Goal: Task Accomplishment & Management: Manage account settings

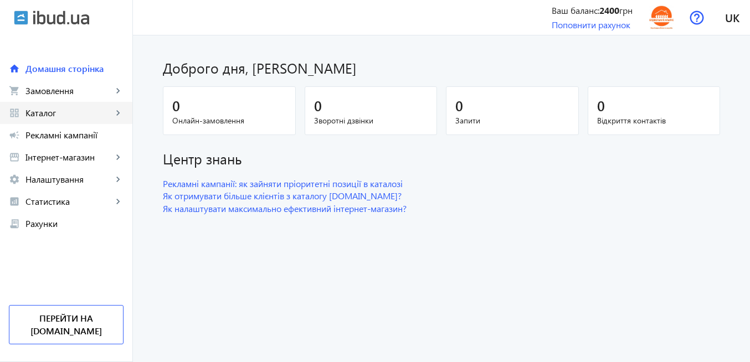
click at [71, 120] on link "grid_view Каталог keyboard_arrow_right" at bounding box center [66, 113] width 132 height 22
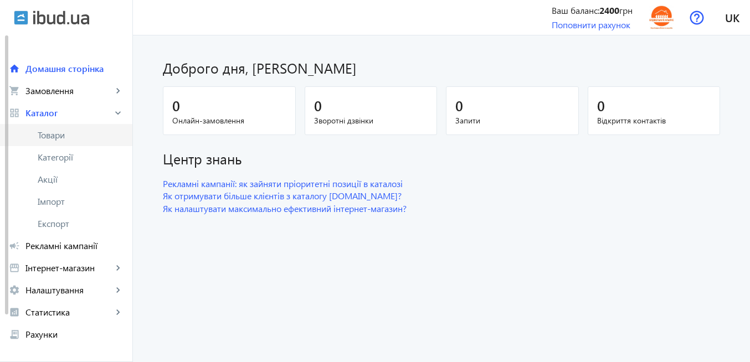
click at [69, 131] on span "Товари" at bounding box center [81, 135] width 86 height 11
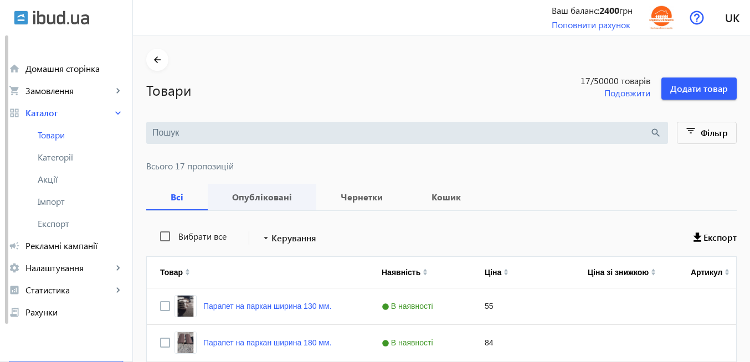
click at [265, 198] on b "Опубліковані" at bounding box center [262, 197] width 82 height 9
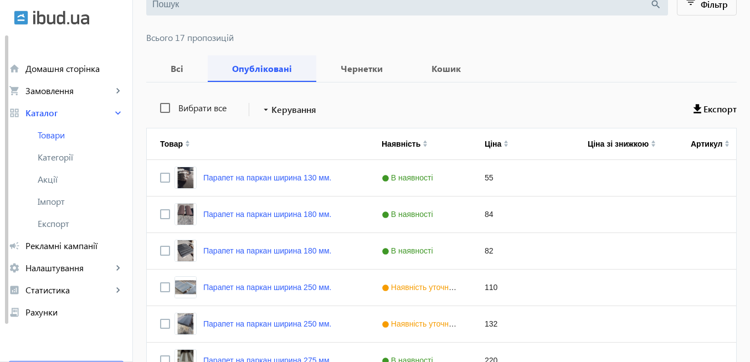
scroll to position [199, 0]
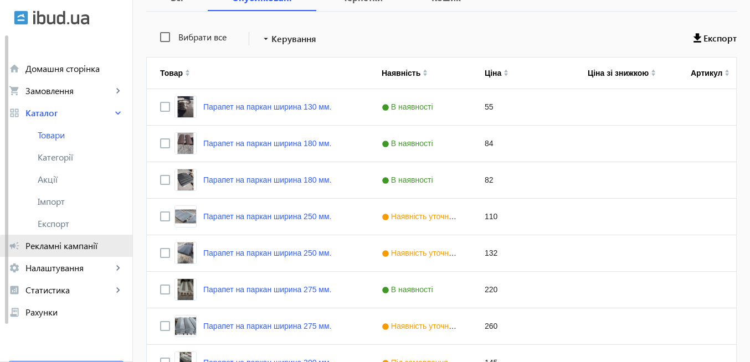
click at [84, 246] on span "Рекламні кампанії" at bounding box center [74, 245] width 98 height 11
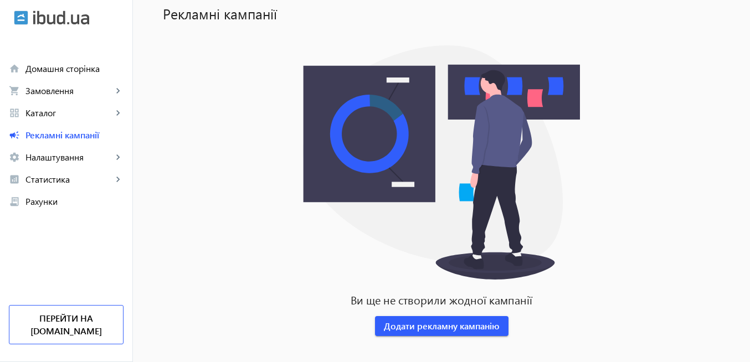
scroll to position [81, 0]
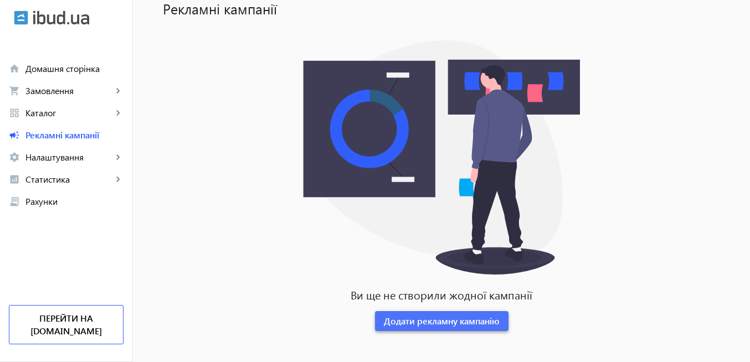
click at [483, 324] on span "Додати рекламну кампанію" at bounding box center [442, 321] width 116 height 12
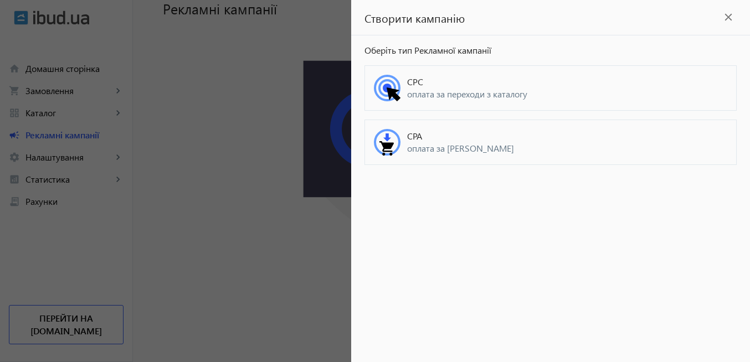
click at [451, 110] on div "CPC оплата за переходи з каталогу" at bounding box center [550, 87] width 372 height 45
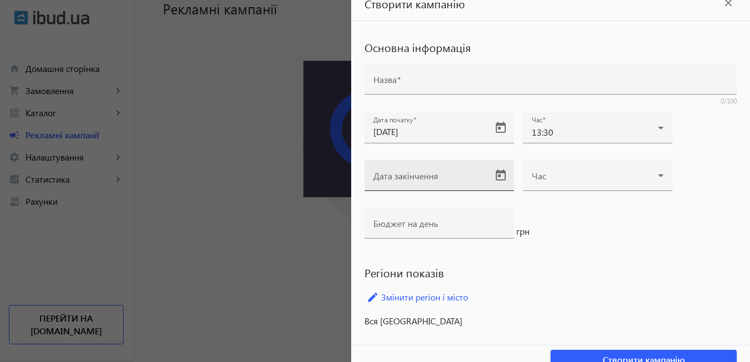
scroll to position [28, 0]
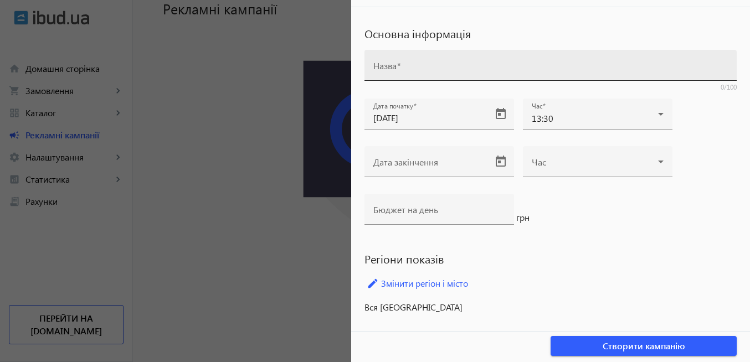
click at [390, 70] on mat-label "Назва" at bounding box center [384, 66] width 23 height 12
click at [390, 70] on input "Назва" at bounding box center [550, 69] width 354 height 12
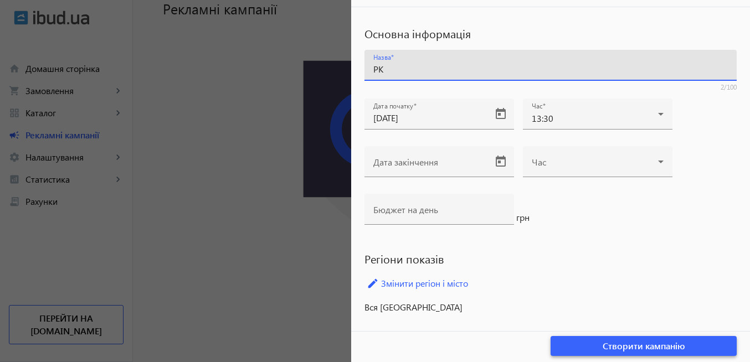
type input "РК"
click at [618, 350] on span "Створити кампанію" at bounding box center [643, 346] width 82 height 12
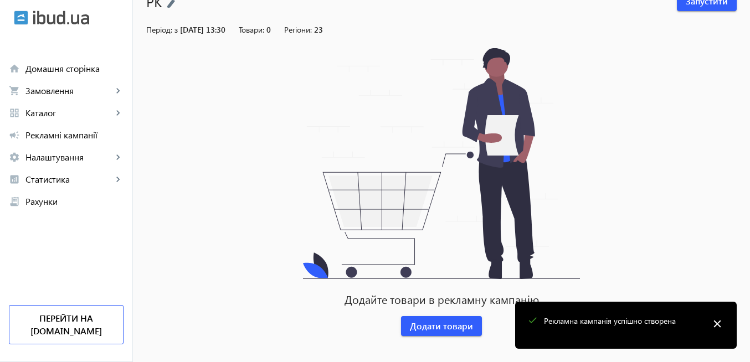
scroll to position [94, 0]
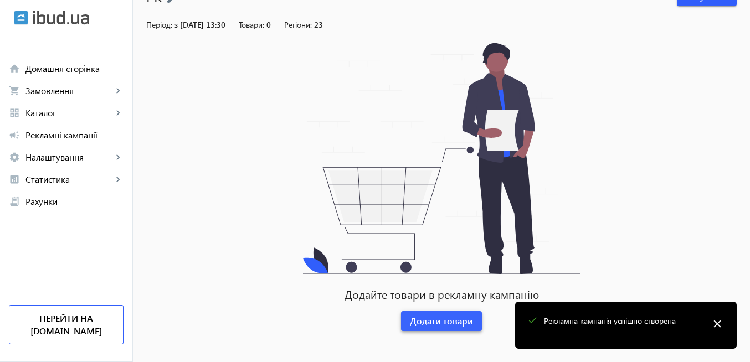
click at [439, 323] on span "Додати товари" at bounding box center [441, 321] width 63 height 12
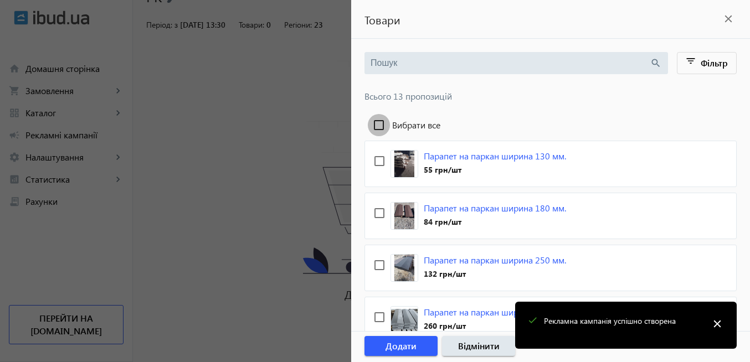
click at [382, 125] on input "Вибрати все" at bounding box center [379, 125] width 22 height 22
checkbox input "true"
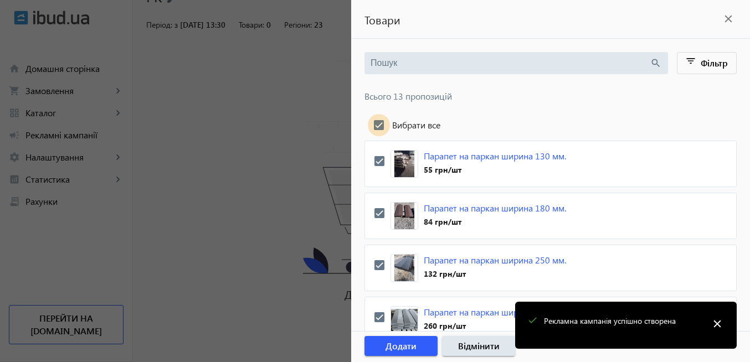
checkbox input "true"
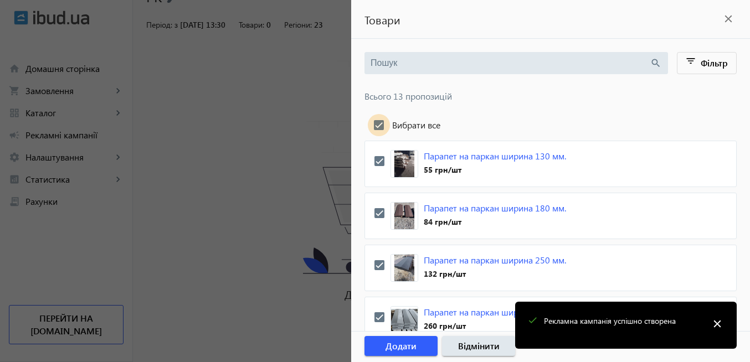
checkbox input "true"
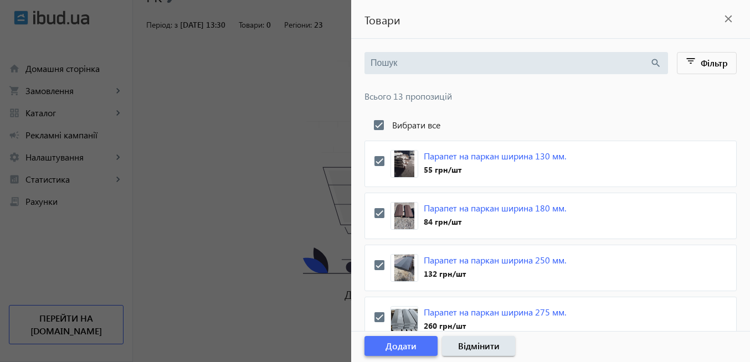
click at [416, 347] on span "Додати" at bounding box center [400, 346] width 31 height 12
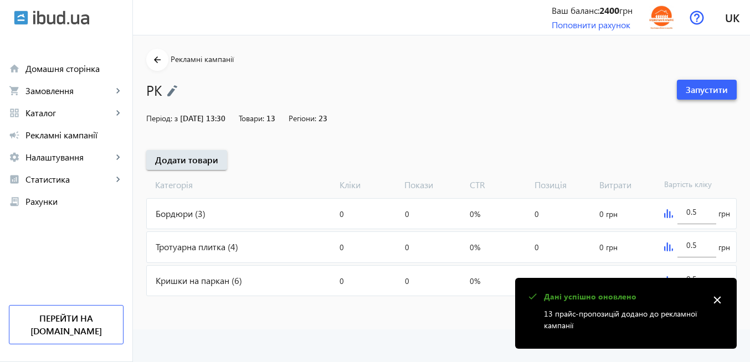
click at [702, 90] on span "Запустити" at bounding box center [706, 90] width 42 height 12
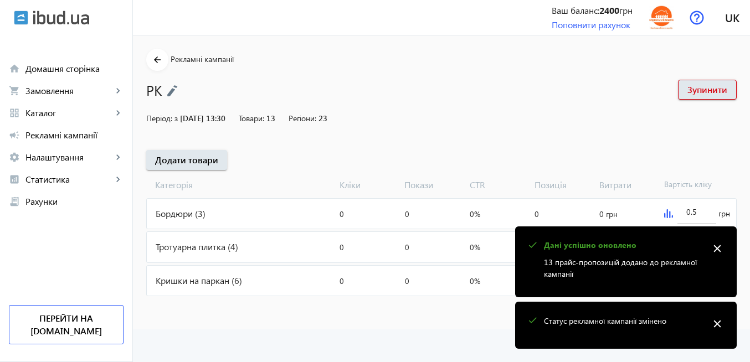
click at [721, 249] on mat-icon "close" at bounding box center [717, 248] width 17 height 17
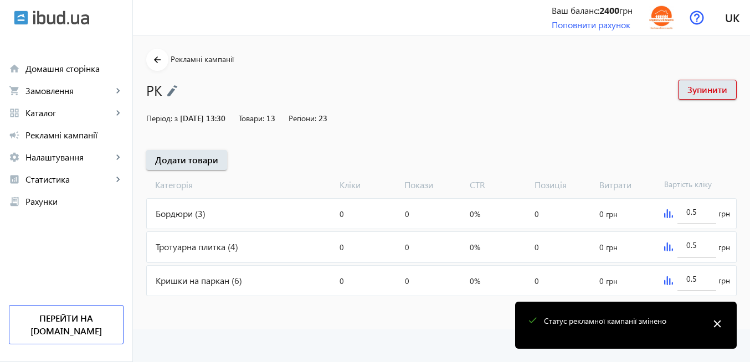
click at [717, 324] on mat-icon "close" at bounding box center [717, 324] width 17 height 17
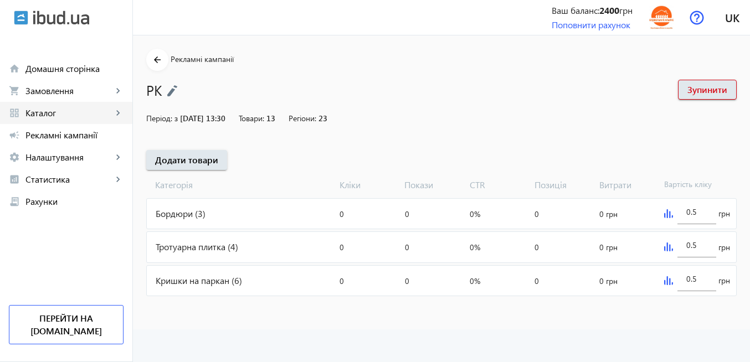
click at [61, 111] on span "Каталог" at bounding box center [68, 112] width 87 height 11
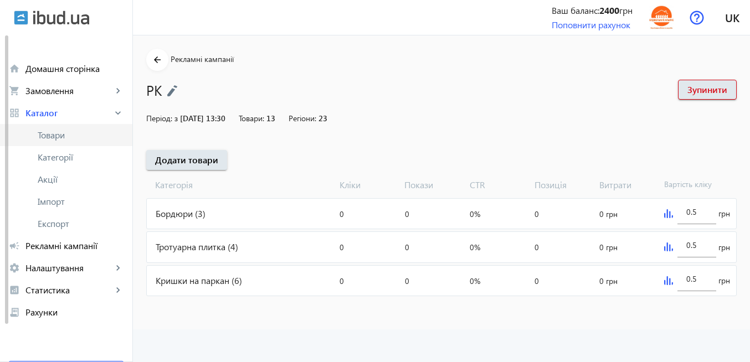
click at [59, 135] on span "Товари" at bounding box center [81, 135] width 86 height 11
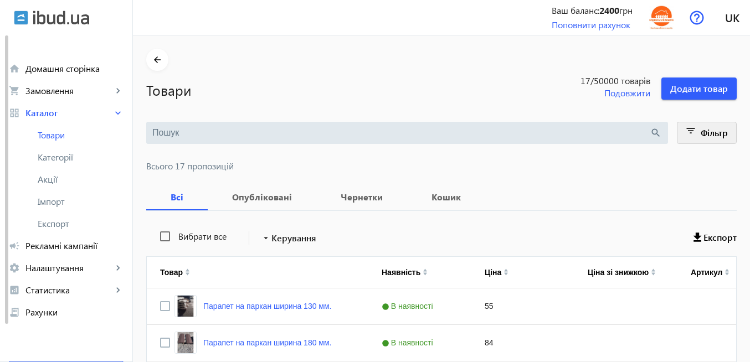
click at [691, 137] on mat-icon "filter_list" at bounding box center [691, 133] width 16 height 16
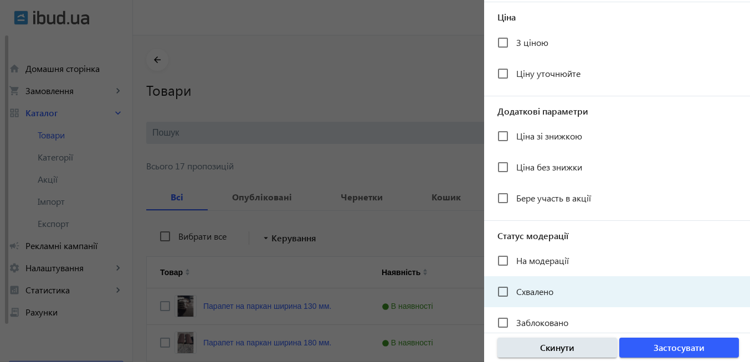
scroll to position [246, 0]
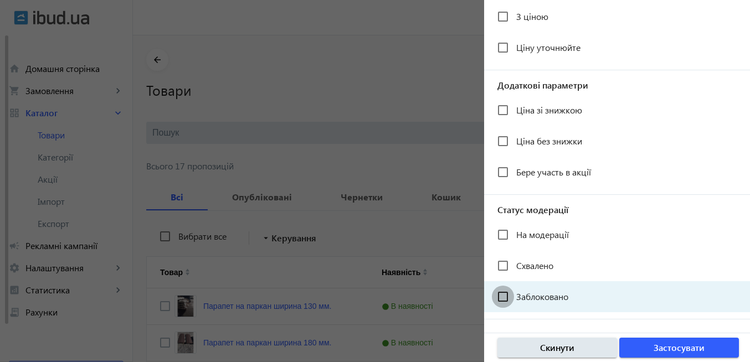
click at [508, 298] on input "Заблоковано" at bounding box center [503, 297] width 22 height 22
checkbox input "true"
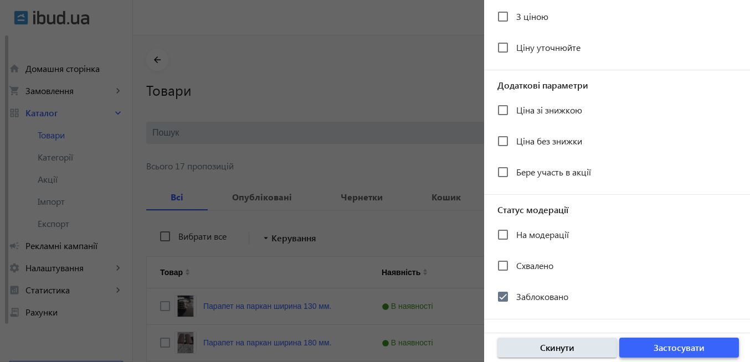
click at [662, 349] on span "Застосувати" at bounding box center [678, 348] width 51 height 12
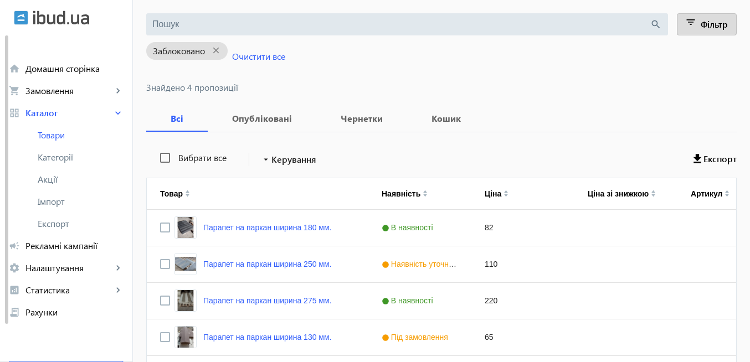
scroll to position [94, 0]
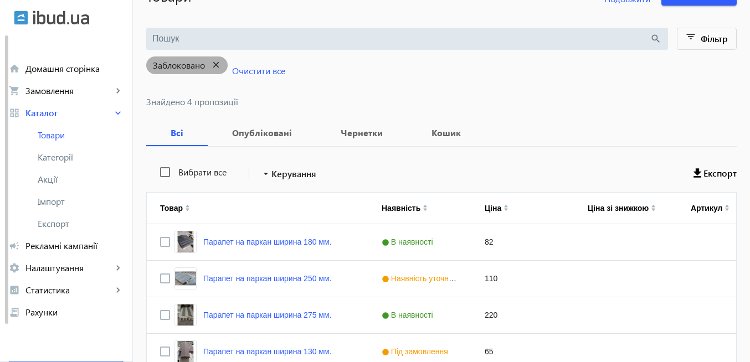
click at [210, 69] on mat-icon "close" at bounding box center [216, 65] width 23 height 14
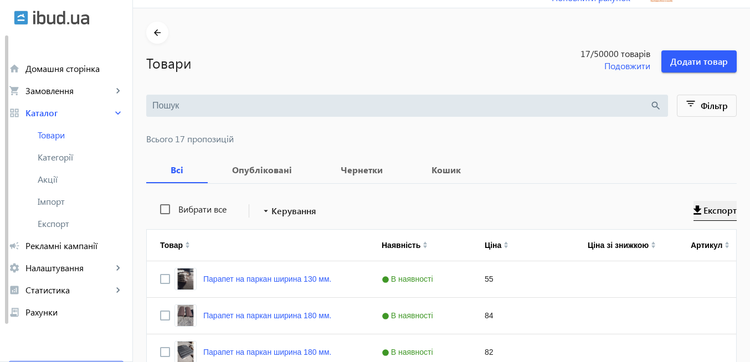
scroll to position [8, 0]
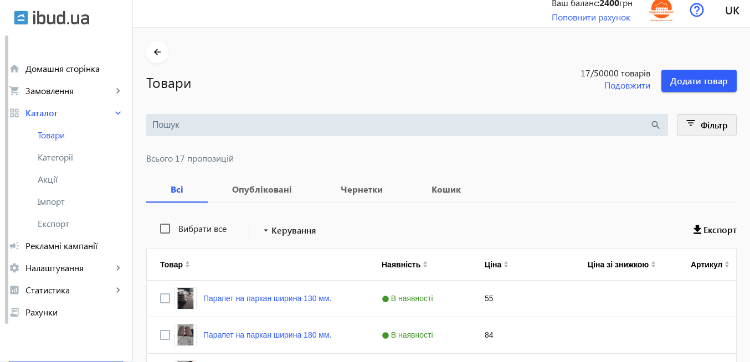
click at [690, 128] on mat-icon "filter_list" at bounding box center [691, 125] width 16 height 16
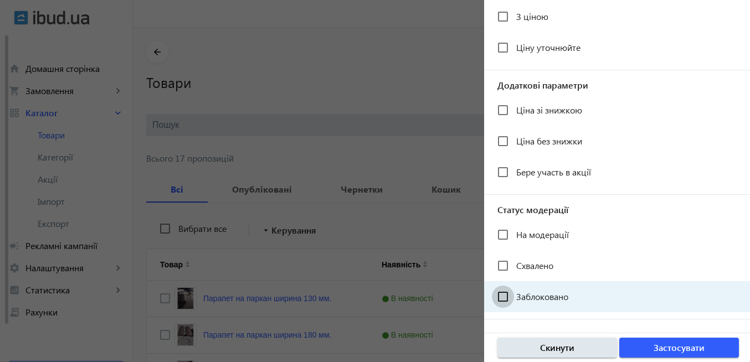
click at [502, 301] on input "Заблоковано" at bounding box center [503, 297] width 22 height 22
checkbox input "true"
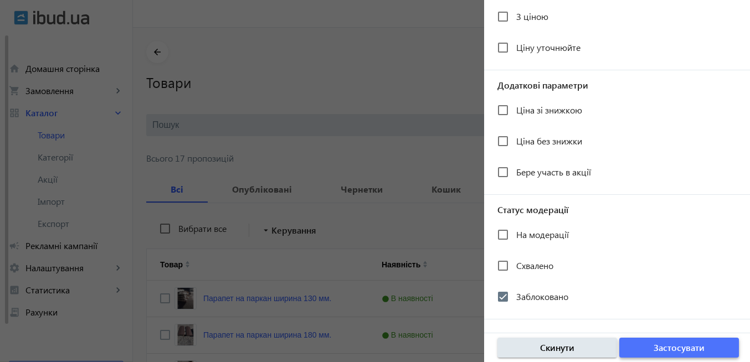
click at [651, 349] on span "button" at bounding box center [679, 347] width 120 height 27
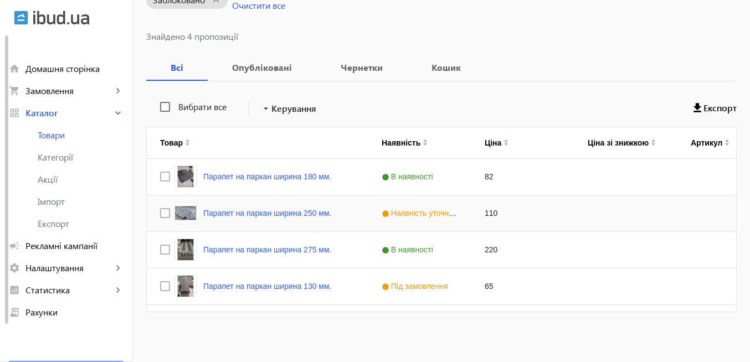
scroll to position [161, 0]
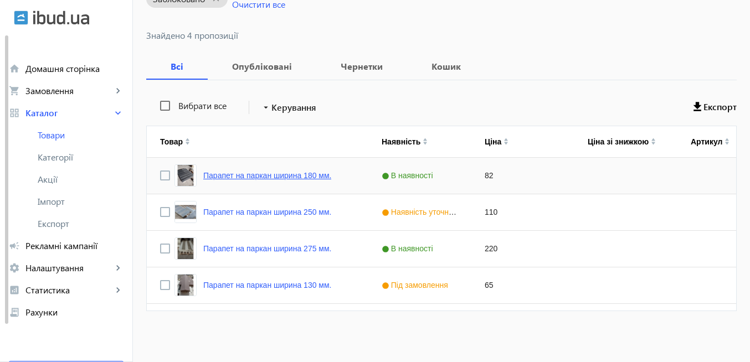
click at [293, 177] on link "Парапет на паркан ширина 180 мм." at bounding box center [267, 175] width 128 height 9
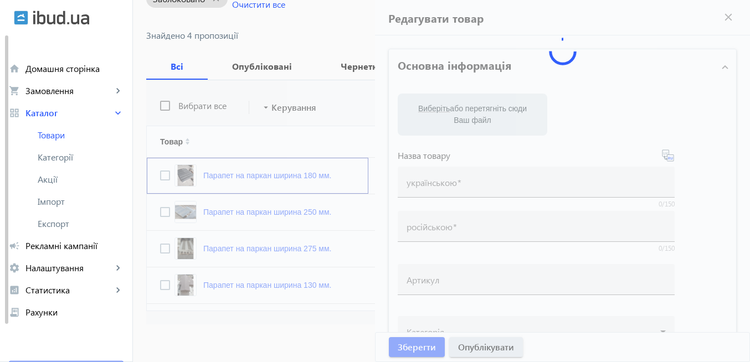
type input "Парапет на паркан ширина 180 мм."
type input "Парапет на забор ширина 180 мм"
type input "82"
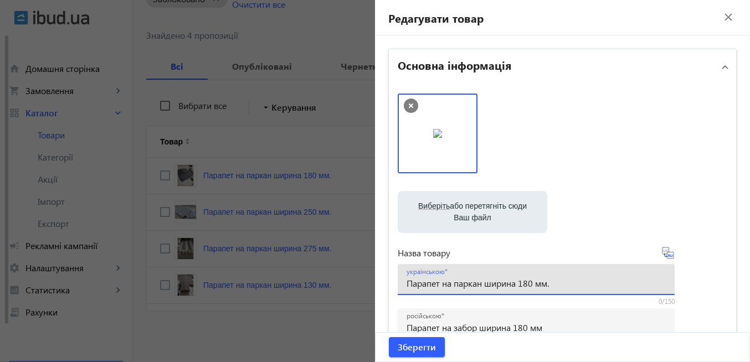
click at [560, 286] on input "Парапет на паркан ширина 180 мм." at bounding box center [535, 283] width 259 height 12
click at [520, 288] on input "Парапет на паркан ширина 180 мм" at bounding box center [535, 283] width 259 height 12
type input "Парапет на паркан 180 мм"
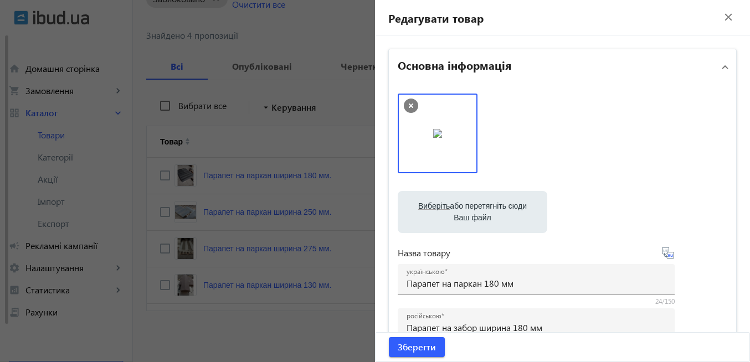
click at [669, 256] on icon at bounding box center [667, 252] width 13 height 13
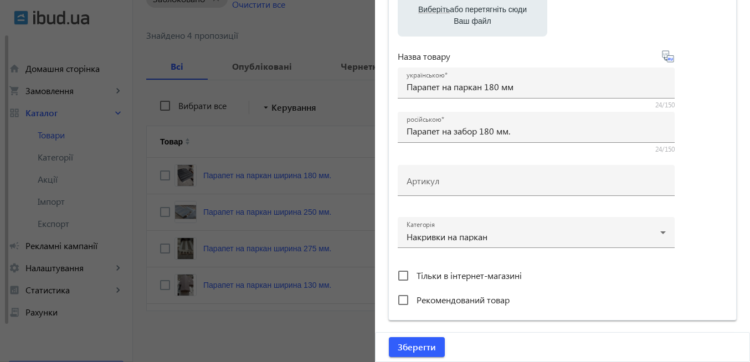
scroll to position [199, 0]
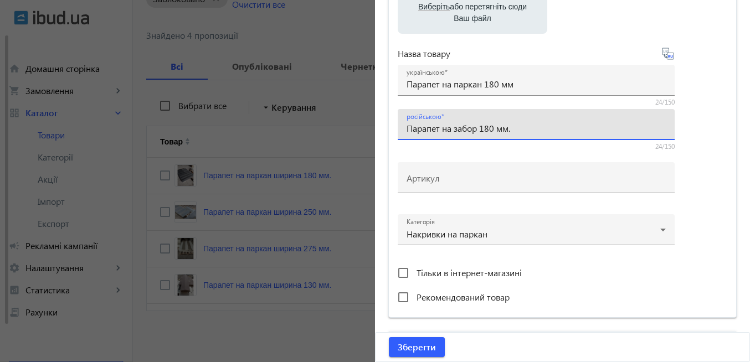
click at [528, 129] on input "Парапет на забор 180 мм." at bounding box center [535, 128] width 259 height 12
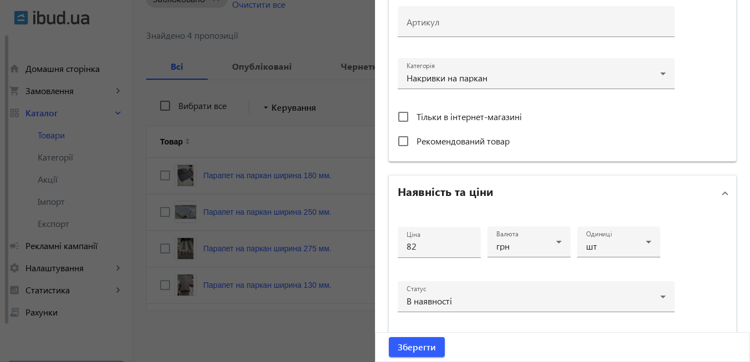
scroll to position [399, 0]
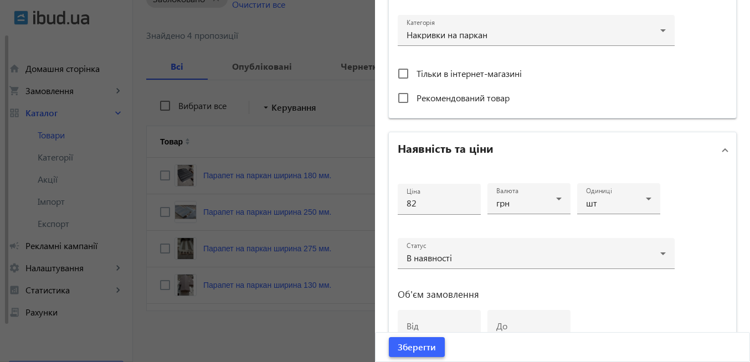
type input "Парапет на забор 180 мм"
click at [414, 352] on span "Зберегти" at bounding box center [416, 347] width 38 height 12
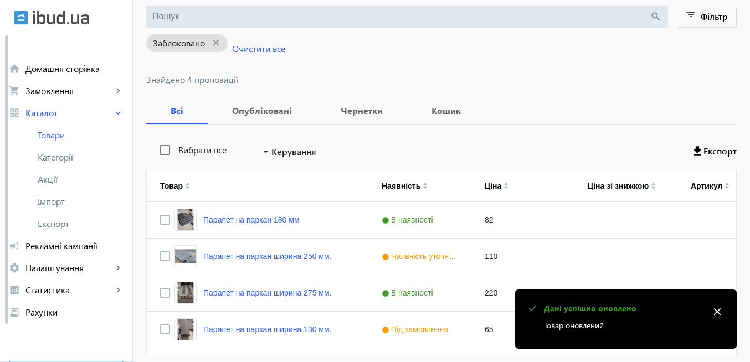
scroll to position [133, 0]
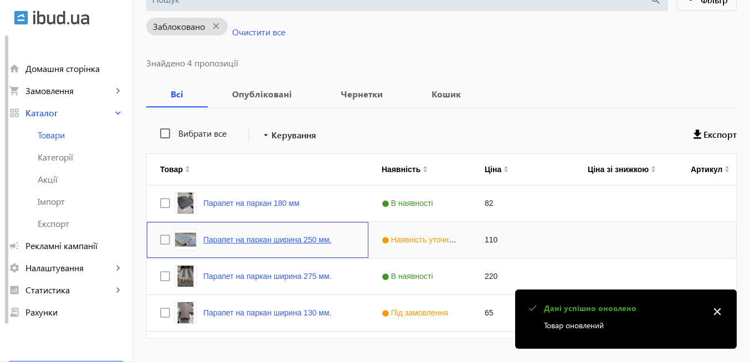
click at [303, 240] on link "Парапет на паркан ширина 250 мм." at bounding box center [267, 239] width 128 height 9
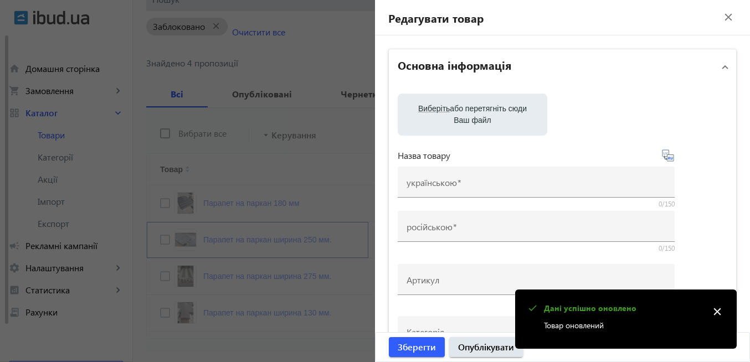
type input "Парапет на паркан ширина 250 мм."
type input "Парапет на забор ширина 250 мм"
type input "110"
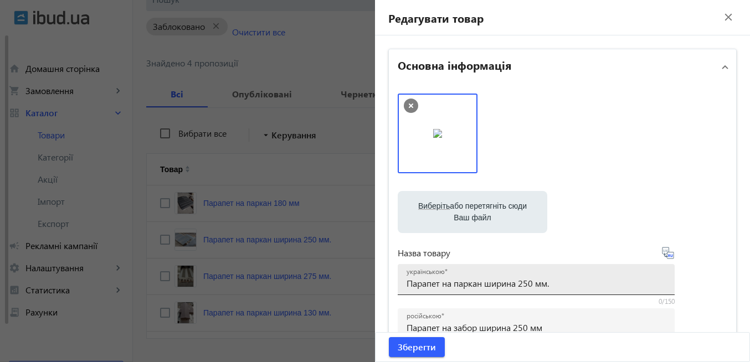
click at [571, 283] on input "Парапет на паркан ширина 250 мм." at bounding box center [535, 283] width 259 height 12
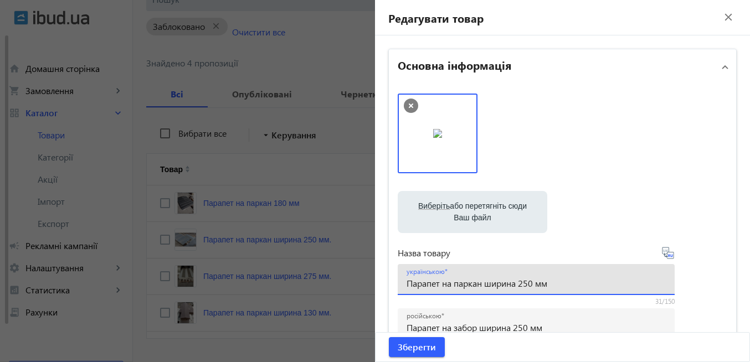
click at [518, 288] on input "Парапет на паркан ширина 250 мм" at bounding box center [535, 283] width 259 height 12
type input "Парапет на паркан 250 мм"
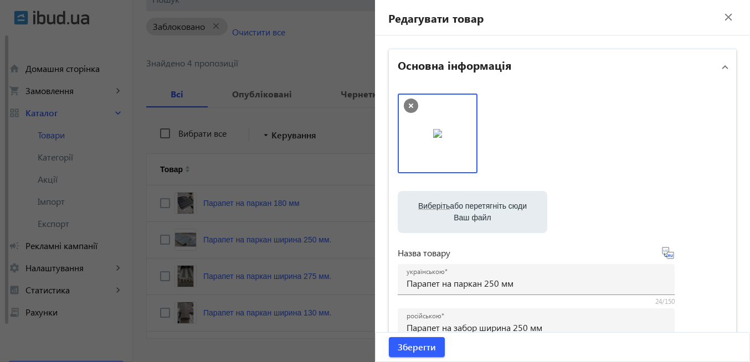
click at [668, 255] on icon at bounding box center [669, 255] width 2 height 3
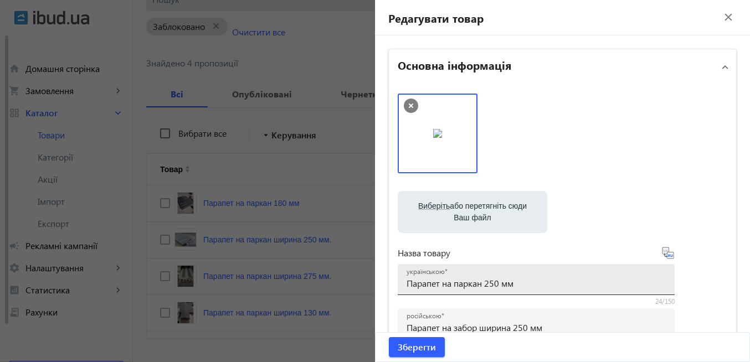
type input "Парапет на забор 250 мм"
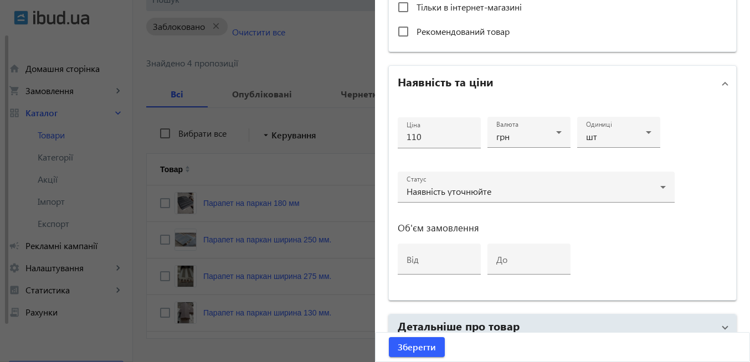
scroll to position [531, 0]
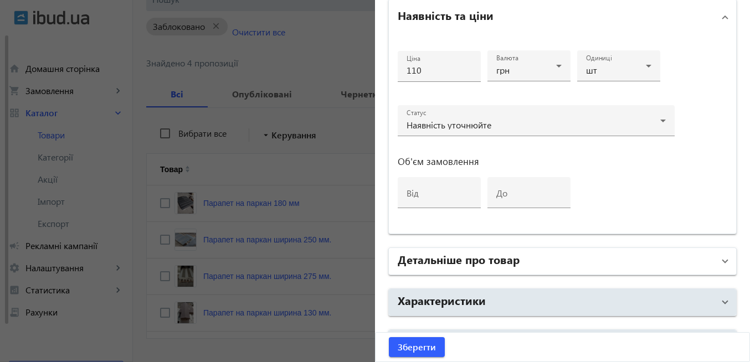
click at [722, 265] on span at bounding box center [724, 261] width 4 height 12
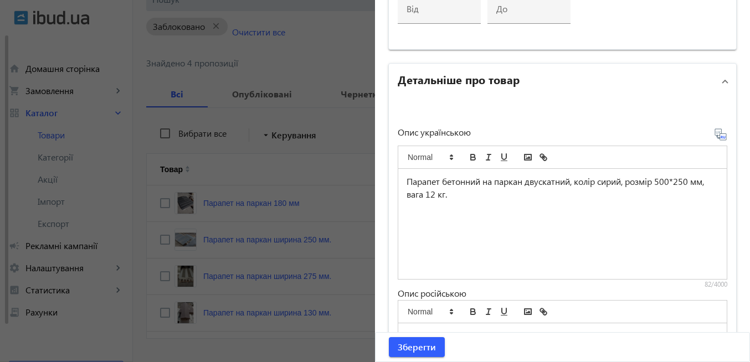
scroll to position [731, 0]
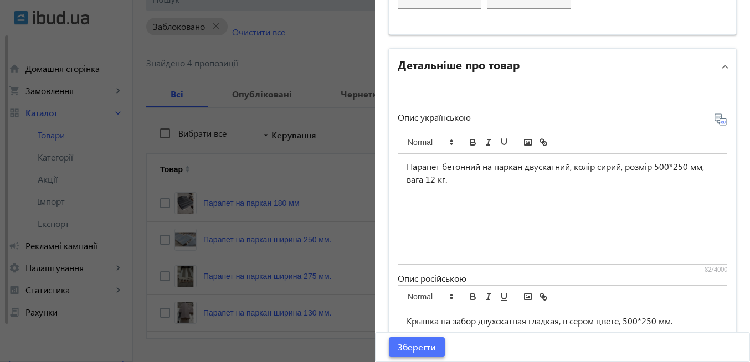
click at [425, 351] on span "Зберегти" at bounding box center [416, 347] width 38 height 12
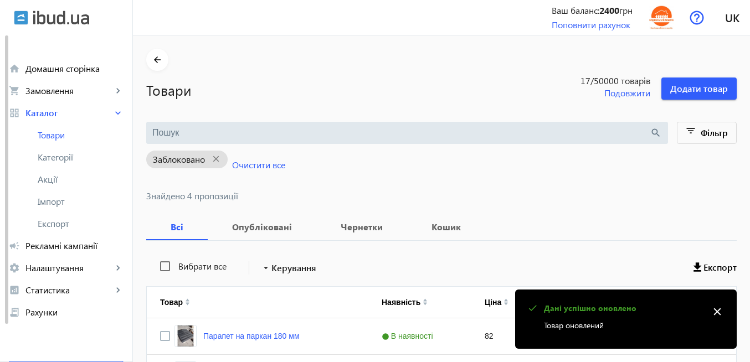
scroll to position [133, 0]
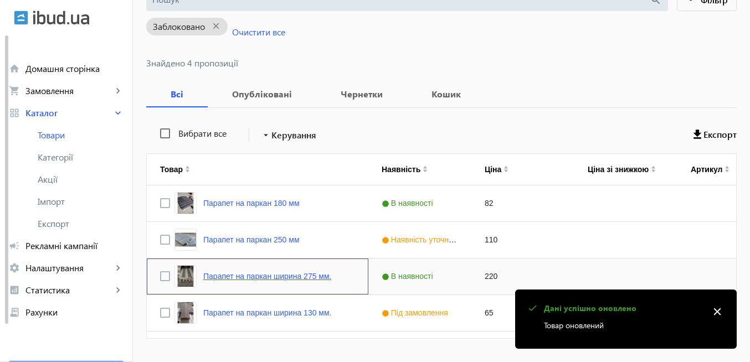
click at [304, 278] on link "Парапет на паркан ширина 275 мм." at bounding box center [267, 276] width 128 height 9
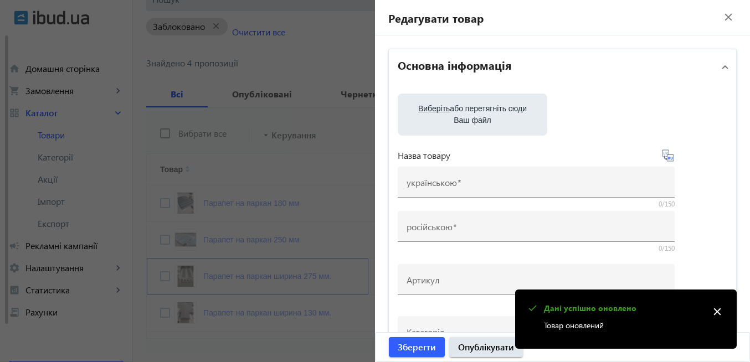
type input "Парапет на паркан ширина 275 мм."
type input "Парапет на забор ширина 275 мм"
type input "220"
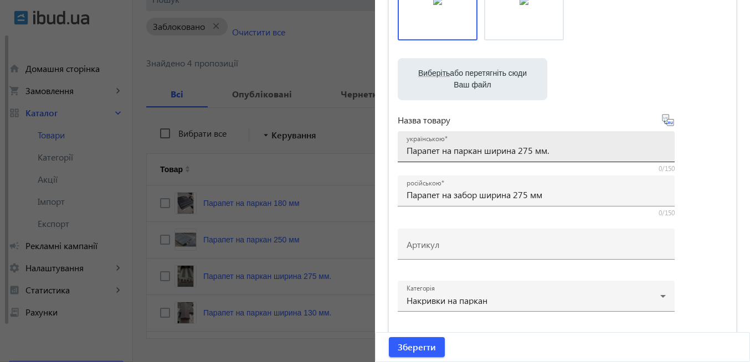
click at [519, 152] on input "Парапет на паркан ширина 275 мм." at bounding box center [535, 150] width 259 height 12
click at [530, 151] on input "Парапет на паркан 275 мм." at bounding box center [535, 150] width 259 height 12
type input "Парапет на паркан 275 мм"
click at [668, 124] on icon at bounding box center [669, 122] width 2 height 3
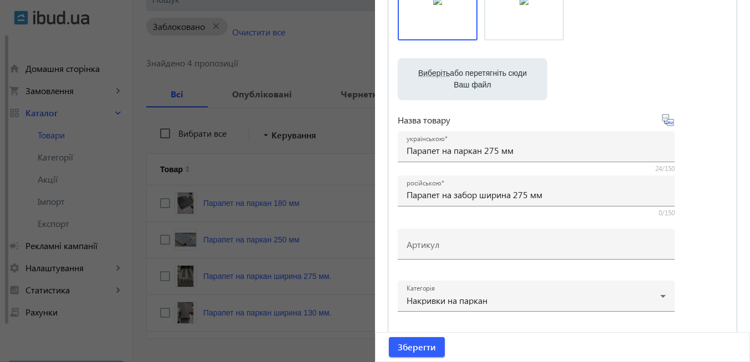
type input "Парапет на забор 275 мм"
click at [427, 349] on span "Зберегти" at bounding box center [416, 347] width 38 height 12
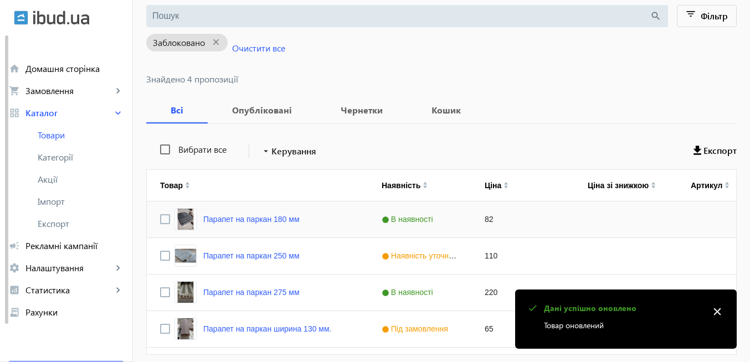
scroll to position [161, 0]
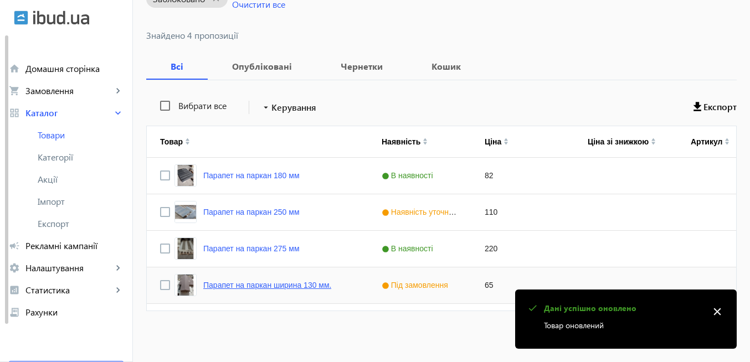
click at [275, 285] on link "Парапет на паркан ширина 130 мм." at bounding box center [267, 285] width 128 height 9
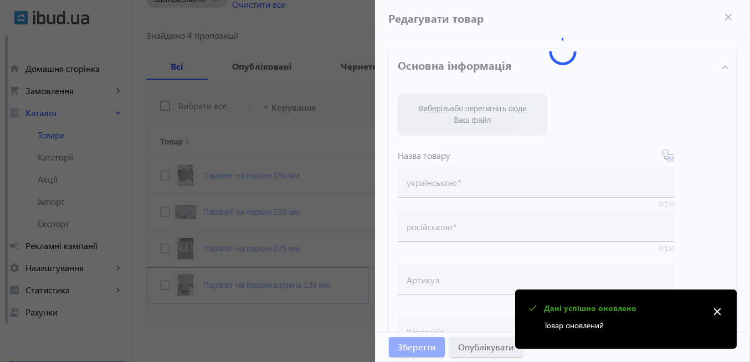
type input "Парапет на паркан ширина 130 мм."
type input "Парапет на забор ширина 130 мм."
type input "65"
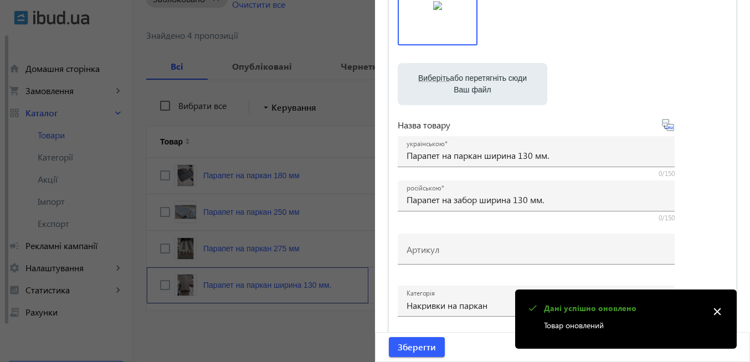
scroll to position [133, 0]
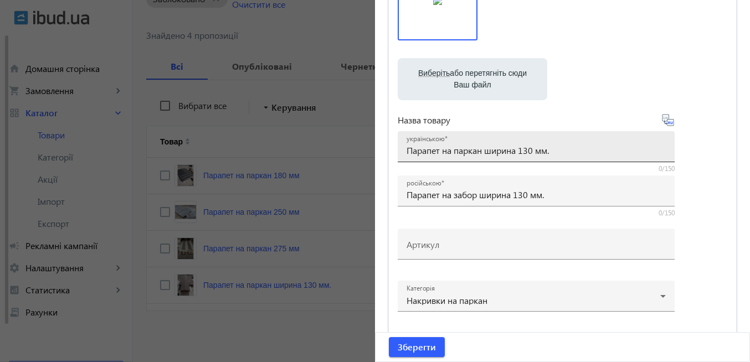
click at [560, 149] on input "Парапет на паркан ширина 130 мм." at bounding box center [535, 150] width 259 height 12
click at [519, 151] on input "Парапет на паркан ширина 130 мм" at bounding box center [535, 150] width 259 height 12
type input "Парапет на паркан 130 мм"
click at [669, 125] on icon at bounding box center [667, 119] width 13 height 13
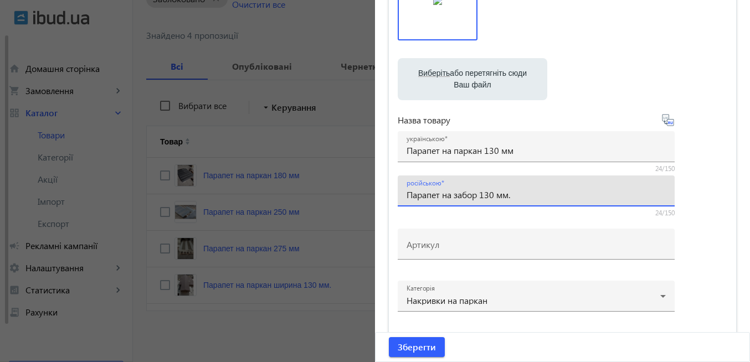
click at [529, 196] on input "Парапет на забор 130 мм." at bounding box center [535, 195] width 259 height 12
type input "Парапет на забор 130 мм"
click at [410, 350] on span "Зберегти" at bounding box center [416, 347] width 38 height 12
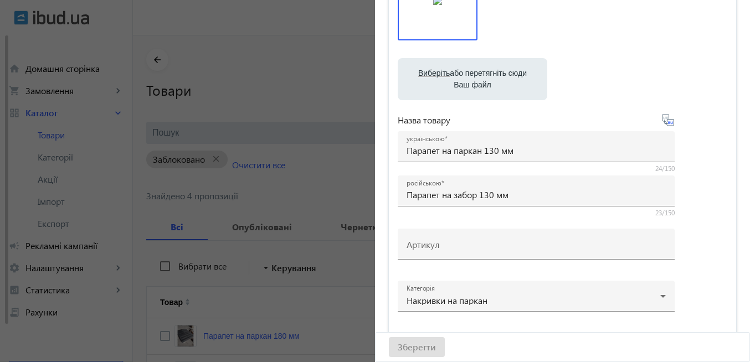
scroll to position [0, 0]
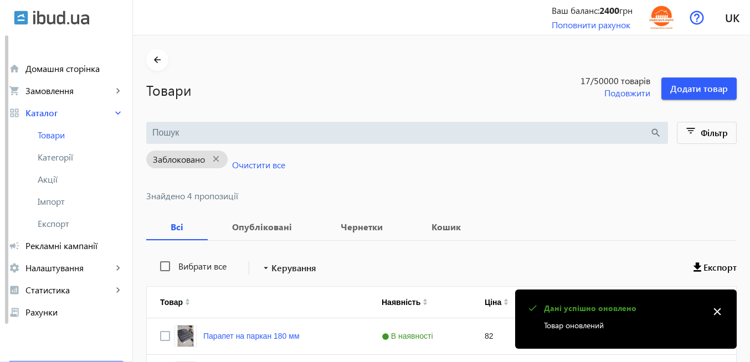
click at [718, 314] on mat-icon "close" at bounding box center [717, 311] width 17 height 17
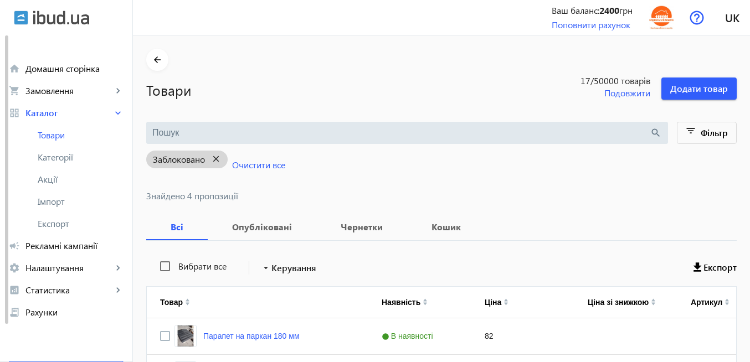
click at [212, 159] on mat-icon "close" at bounding box center [216, 159] width 23 height 14
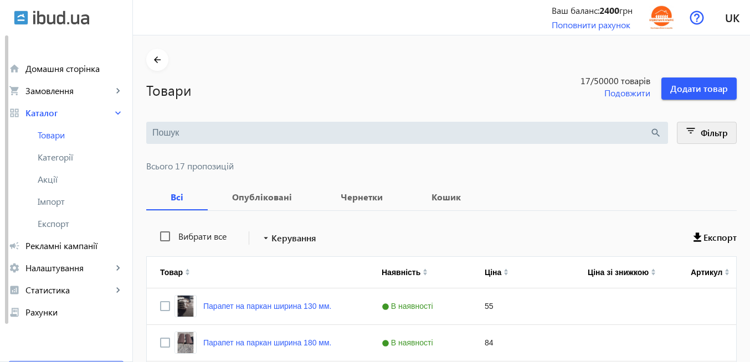
click at [689, 133] on mat-icon "filter_list" at bounding box center [691, 133] width 16 height 16
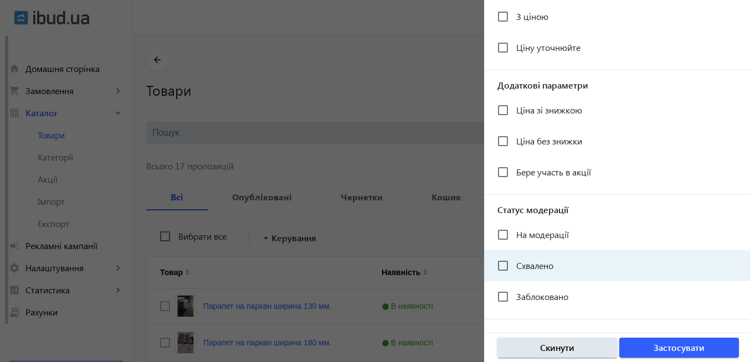
scroll to position [66, 0]
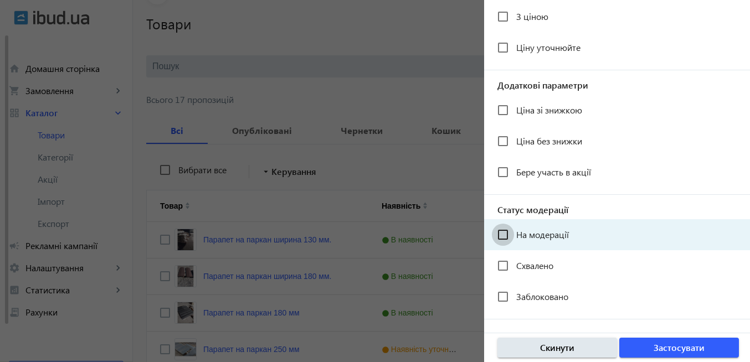
click at [503, 235] on input "На модерації" at bounding box center [503, 235] width 22 height 22
checkbox input "true"
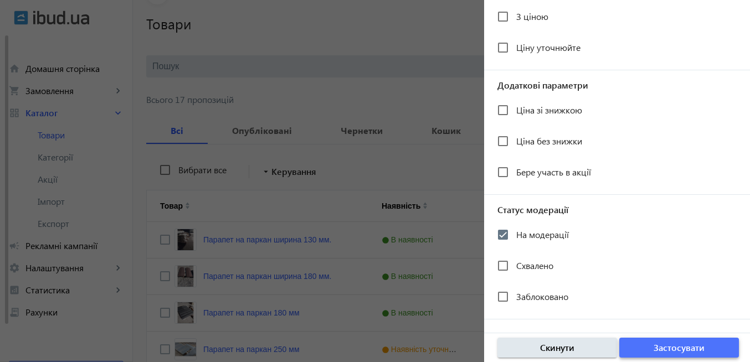
click at [661, 352] on span "Застосувати" at bounding box center [678, 348] width 51 height 12
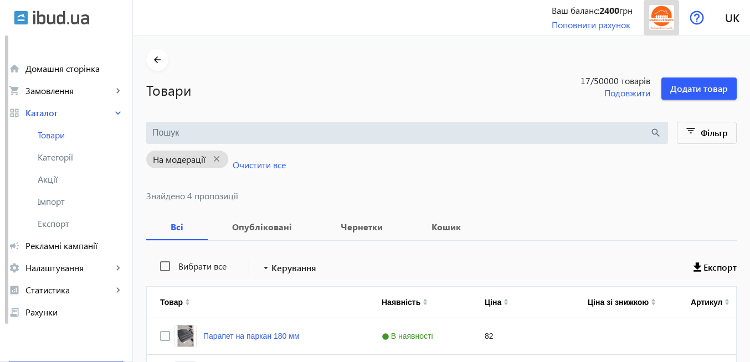
click at [667, 27] on img at bounding box center [661, 17] width 25 height 25
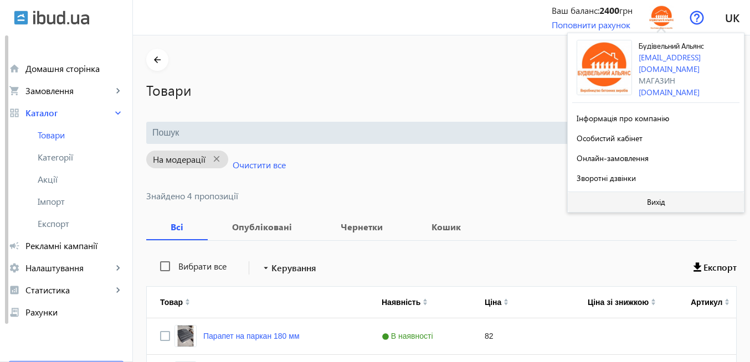
click at [660, 200] on span "Вихід" at bounding box center [656, 202] width 18 height 9
